Goal: Go to known website: Access a specific website the user already knows

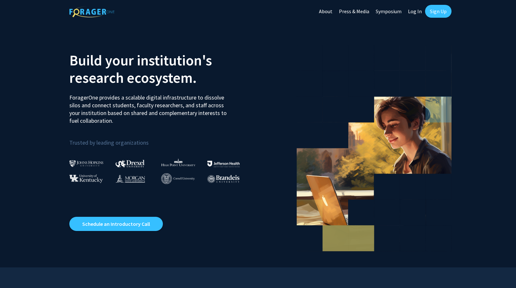
click at [412, 12] on link "Log In" at bounding box center [415, 11] width 20 height 23
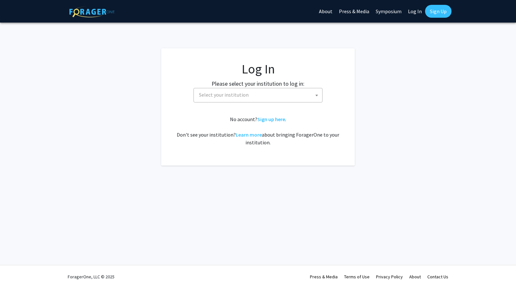
click at [290, 93] on span "Select your institution" at bounding box center [259, 94] width 126 height 13
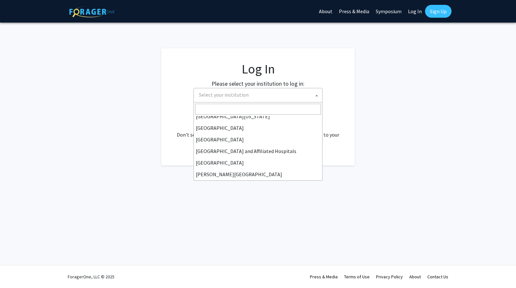
scroll to position [226, 0]
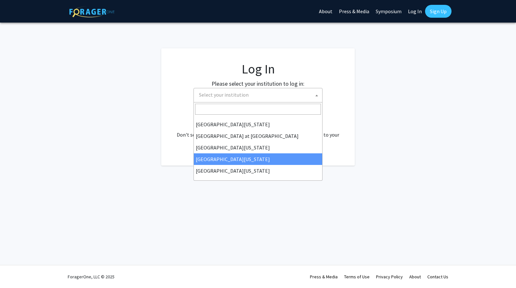
select select "31"
